Goal: Task Accomplishment & Management: Use online tool/utility

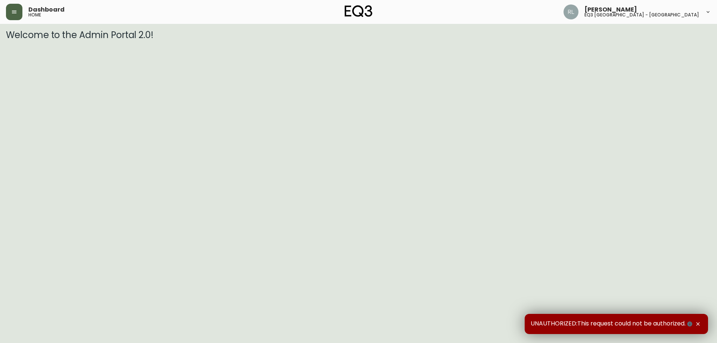
click at [7, 9] on button "button" at bounding box center [14, 12] width 16 height 16
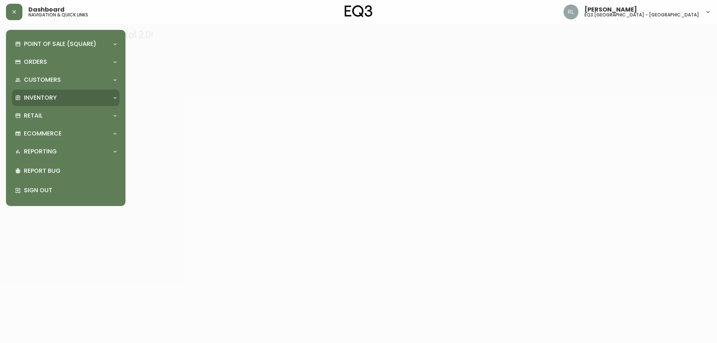
click at [49, 96] on p "Inventory" at bounding box center [40, 98] width 33 height 8
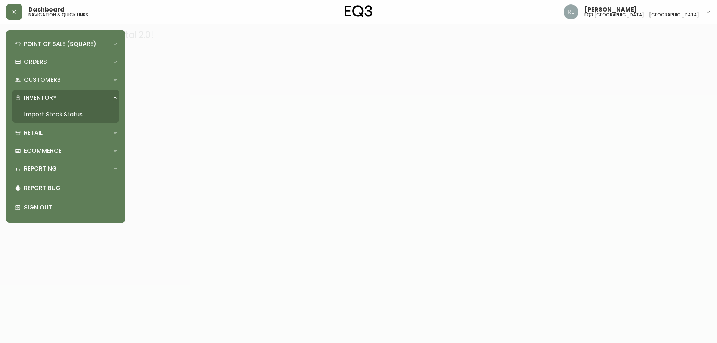
click at [80, 113] on link "Import Stock Status" at bounding box center [66, 114] width 108 height 17
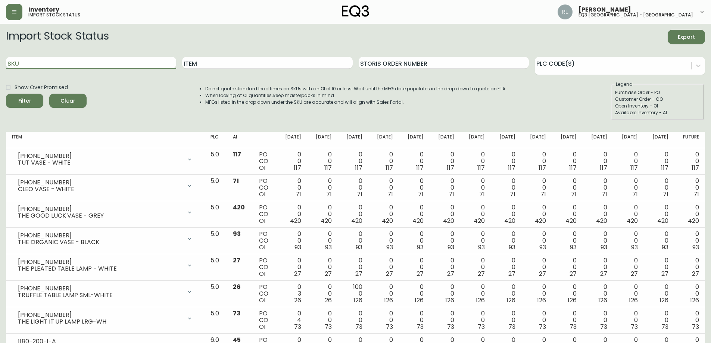
click at [127, 57] on input "SKU" at bounding box center [91, 63] width 170 height 12
paste input "3340-203-9"
click at [6, 94] on button "Filter" at bounding box center [24, 101] width 37 height 14
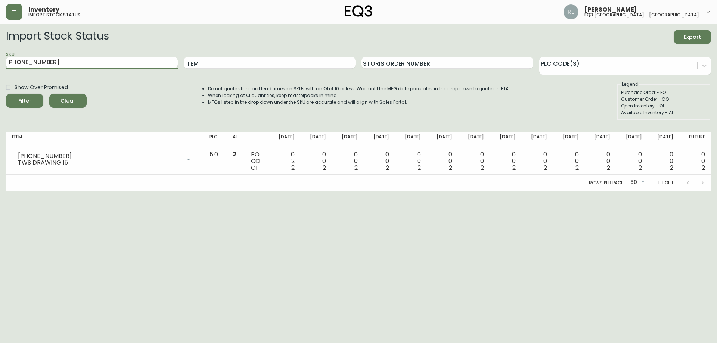
click at [35, 63] on input "3340-203-9" at bounding box center [92, 63] width 172 height 12
type input "3340-202-9"
click at [6, 94] on button "Filter" at bounding box center [24, 101] width 37 height 14
